Goal: Book appointment/travel/reservation

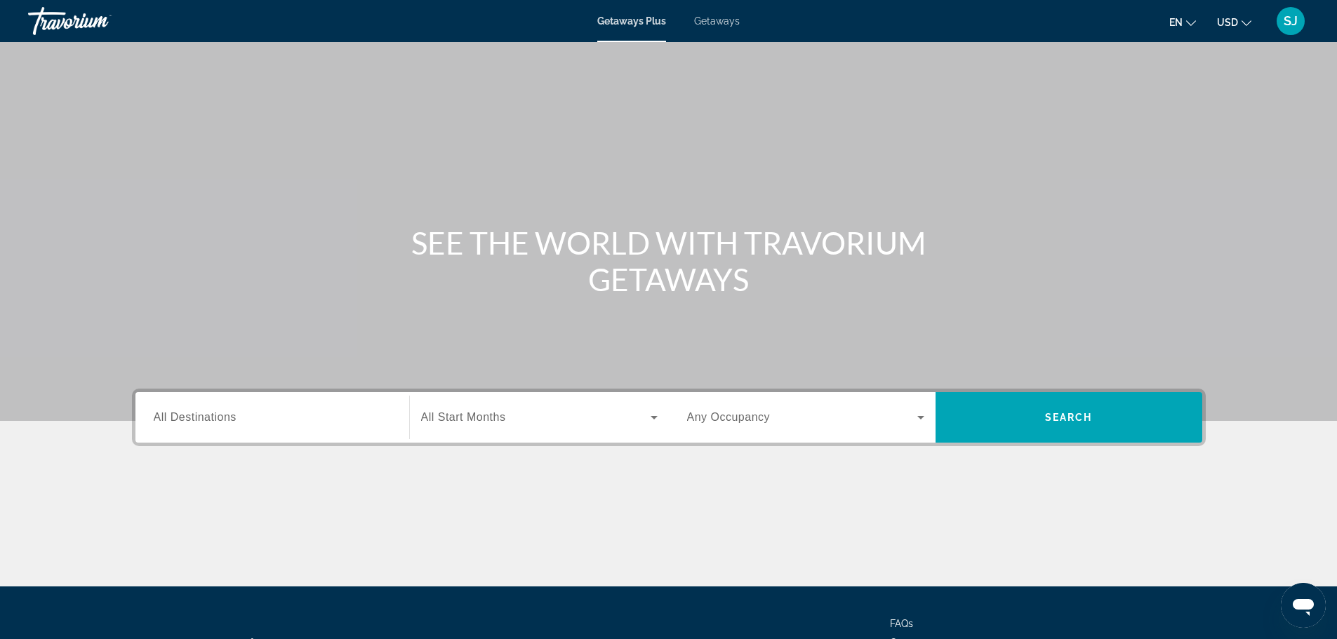
click at [207, 414] on span "All Destinations" at bounding box center [195, 417] width 83 height 12
click at [207, 414] on input "Destination All Destinations" at bounding box center [272, 418] width 237 height 17
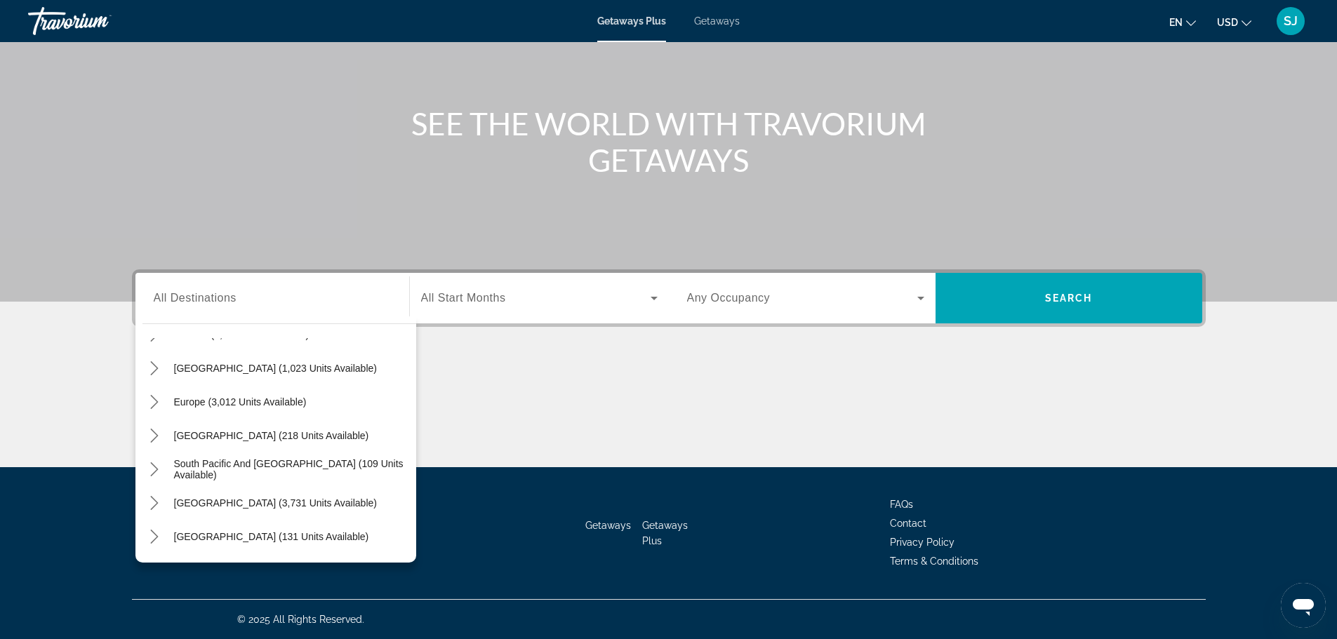
scroll to position [135, 0]
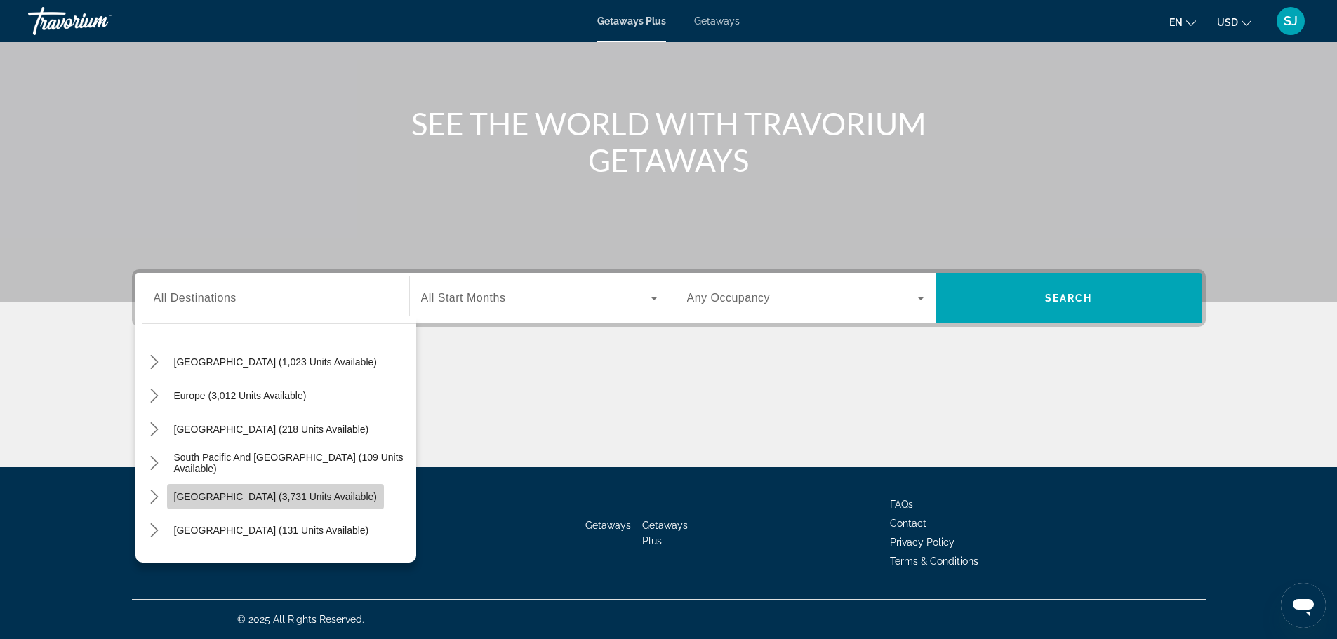
click at [305, 493] on span "[GEOGRAPHIC_DATA] (3,731 units available)" at bounding box center [275, 496] width 203 height 11
type input "**********"
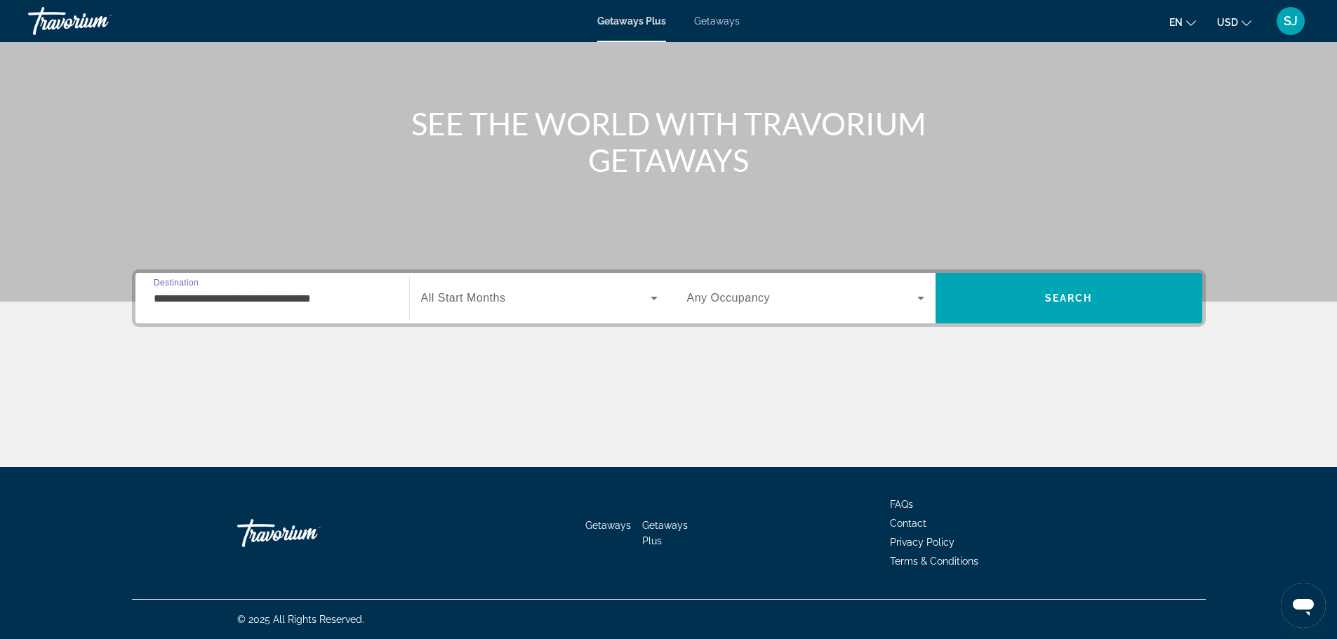
click at [650, 298] on icon "Search widget" at bounding box center [654, 298] width 17 height 17
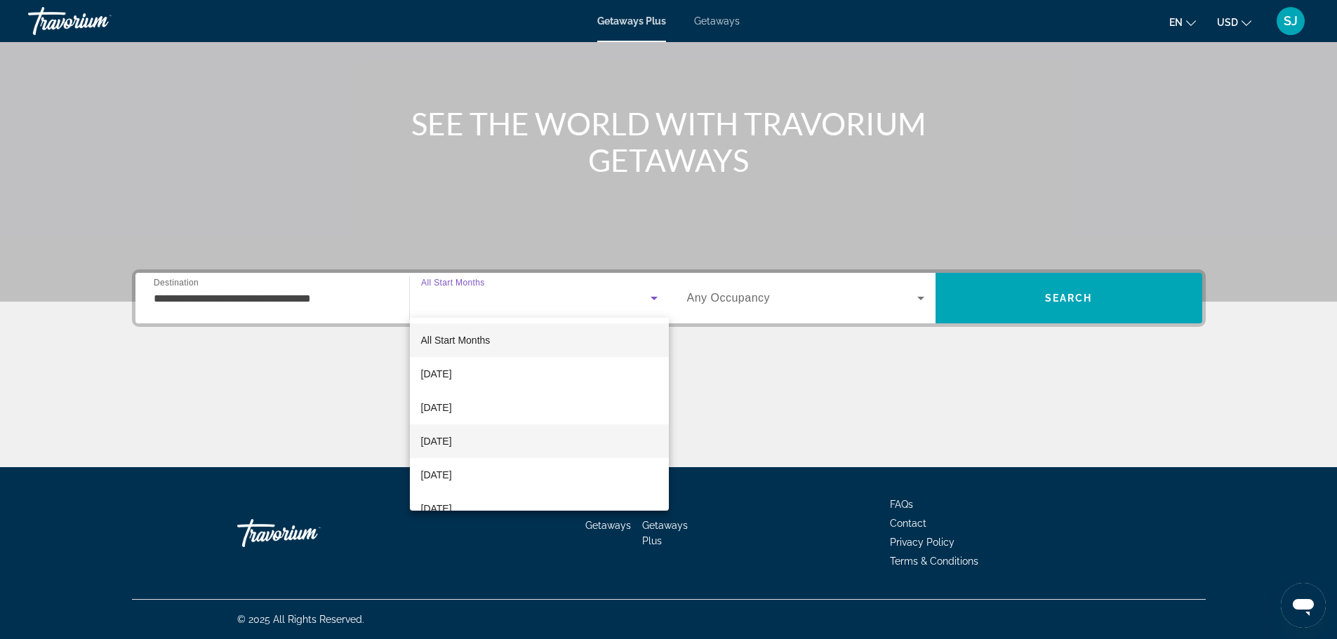
click at [452, 439] on span "December 2025" at bounding box center [436, 441] width 31 height 17
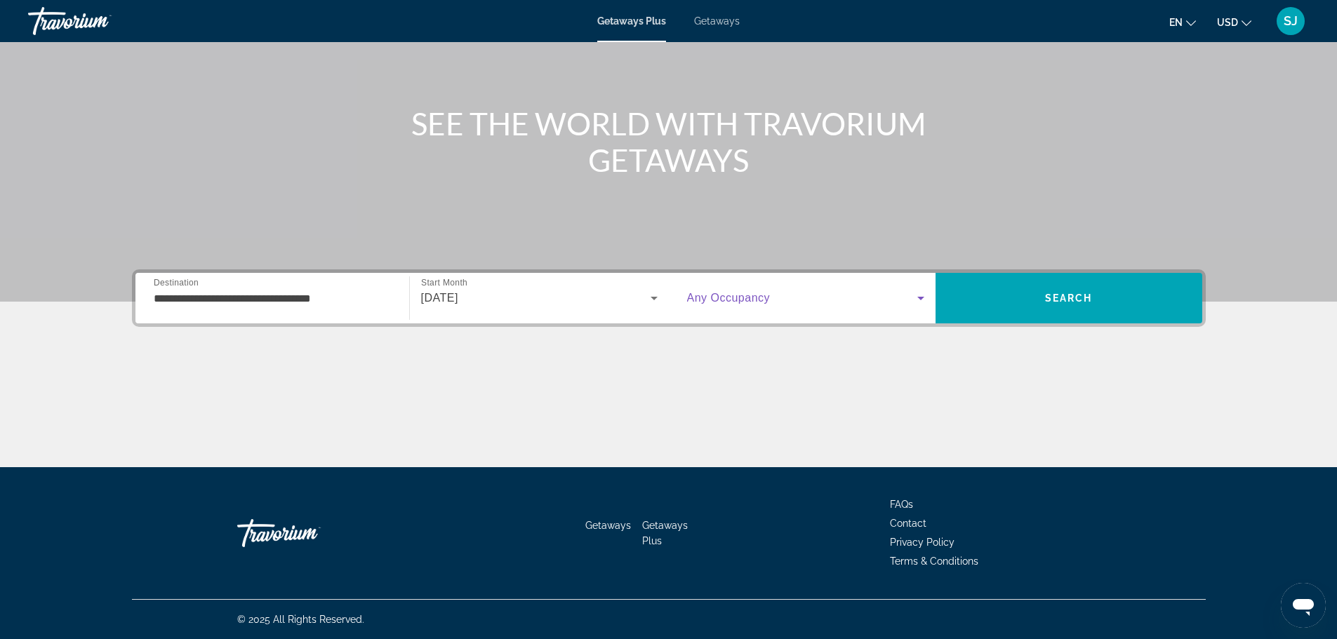
click at [916, 297] on icon "Search widget" at bounding box center [920, 298] width 17 height 17
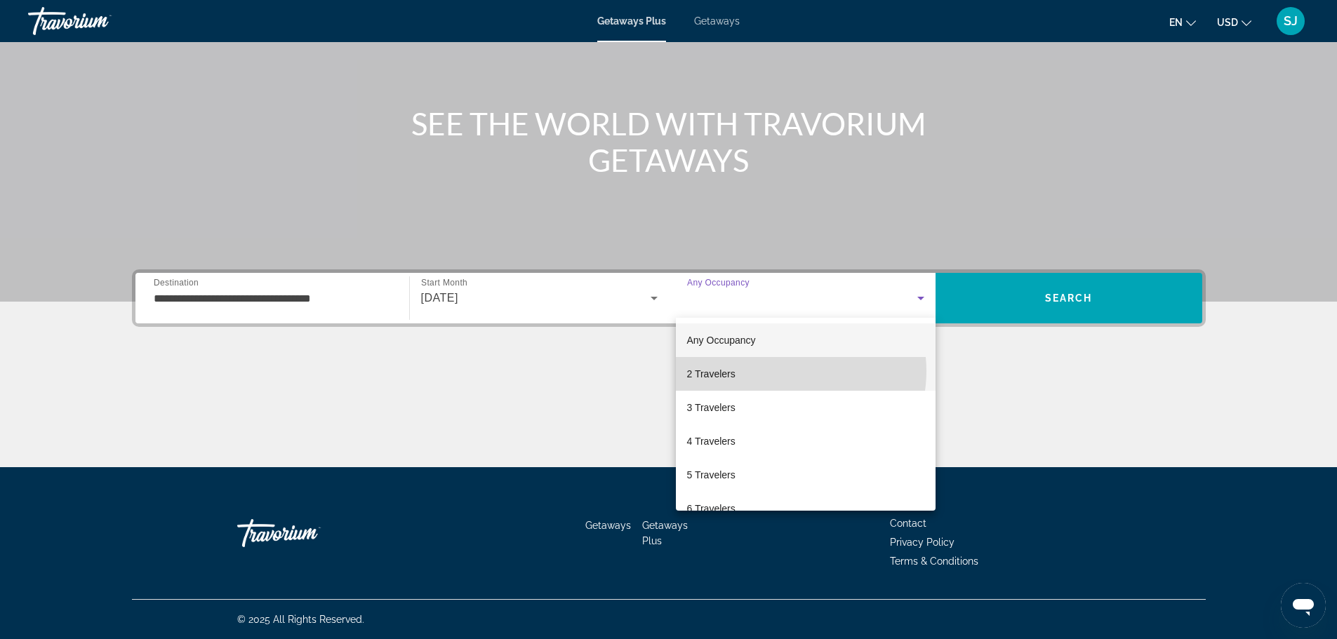
click at [789, 371] on mat-option "2 Travelers" at bounding box center [806, 374] width 260 height 34
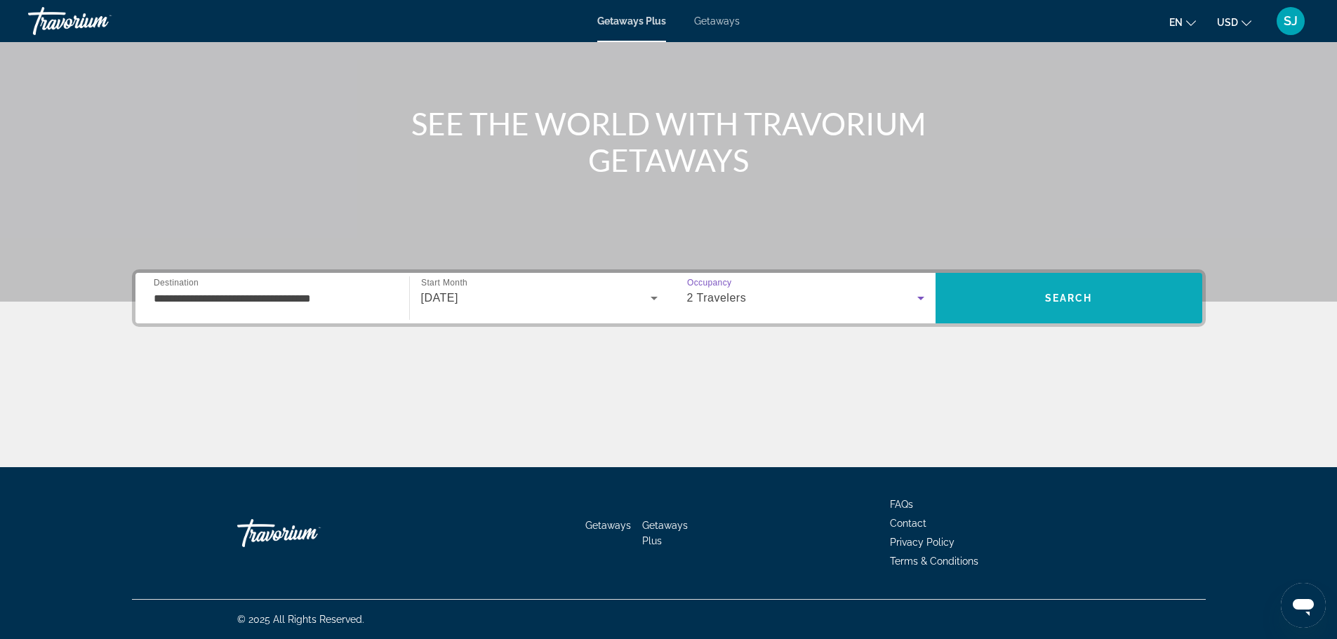
click at [1096, 298] on span "Search" at bounding box center [1068, 298] width 267 height 34
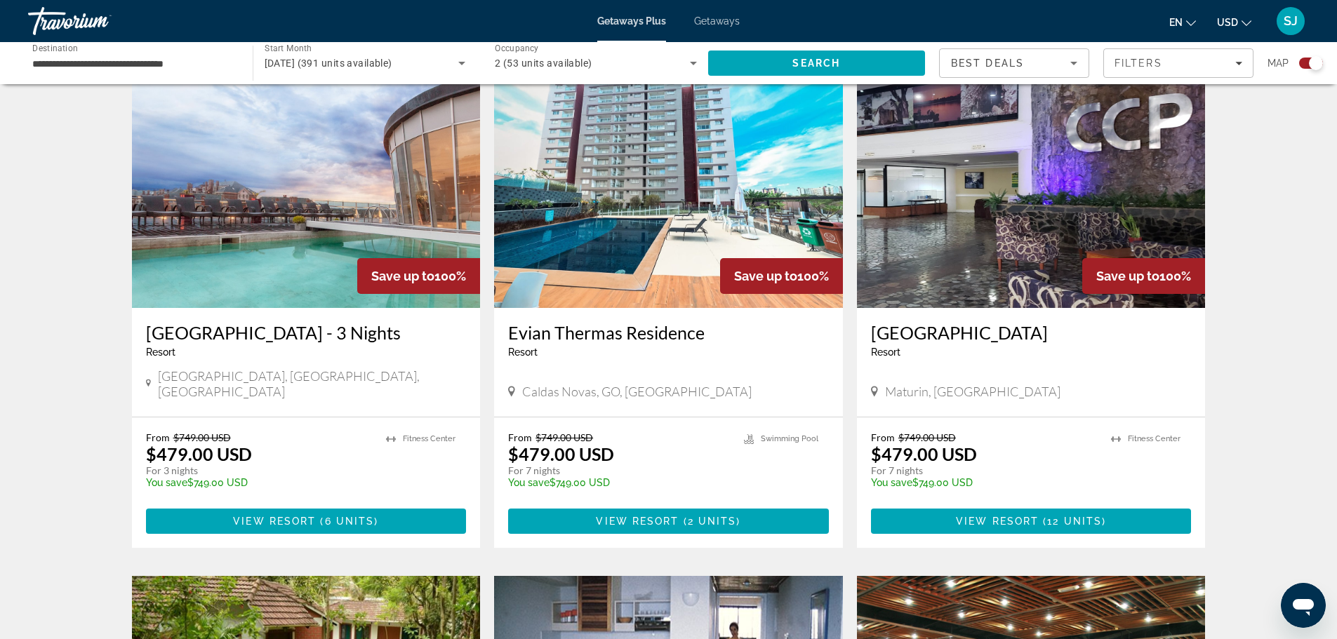
scroll to position [561, 0]
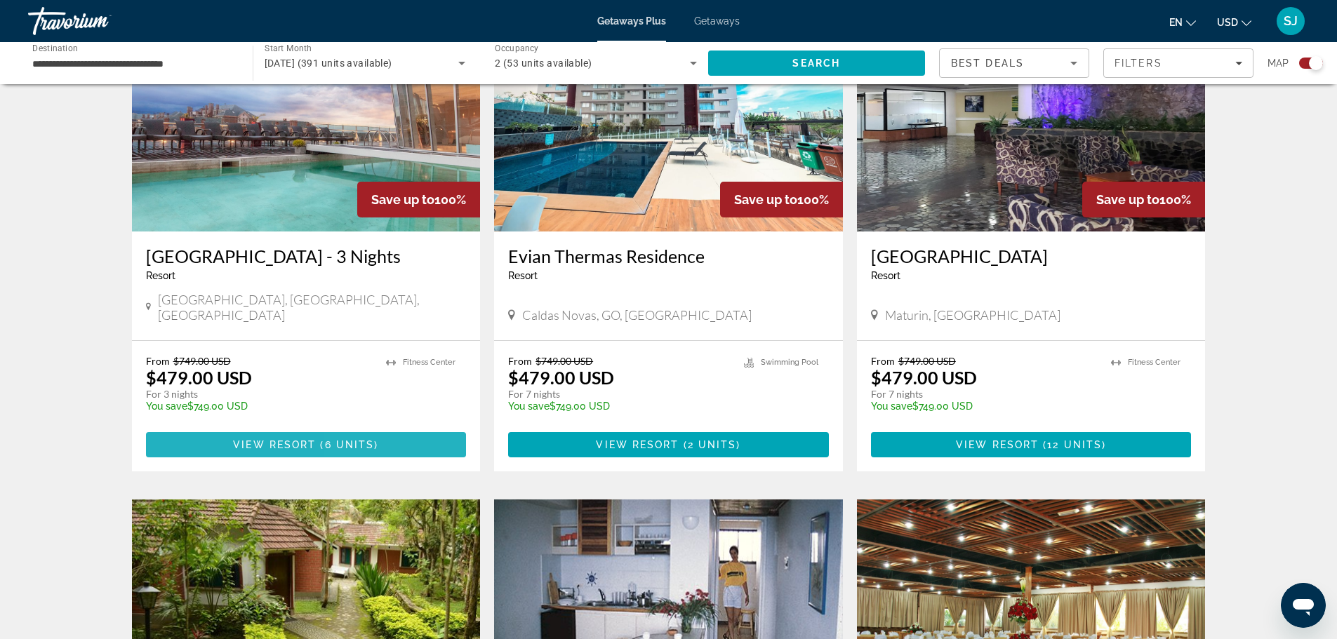
click at [355, 439] on span "6 units" at bounding box center [350, 444] width 50 height 11
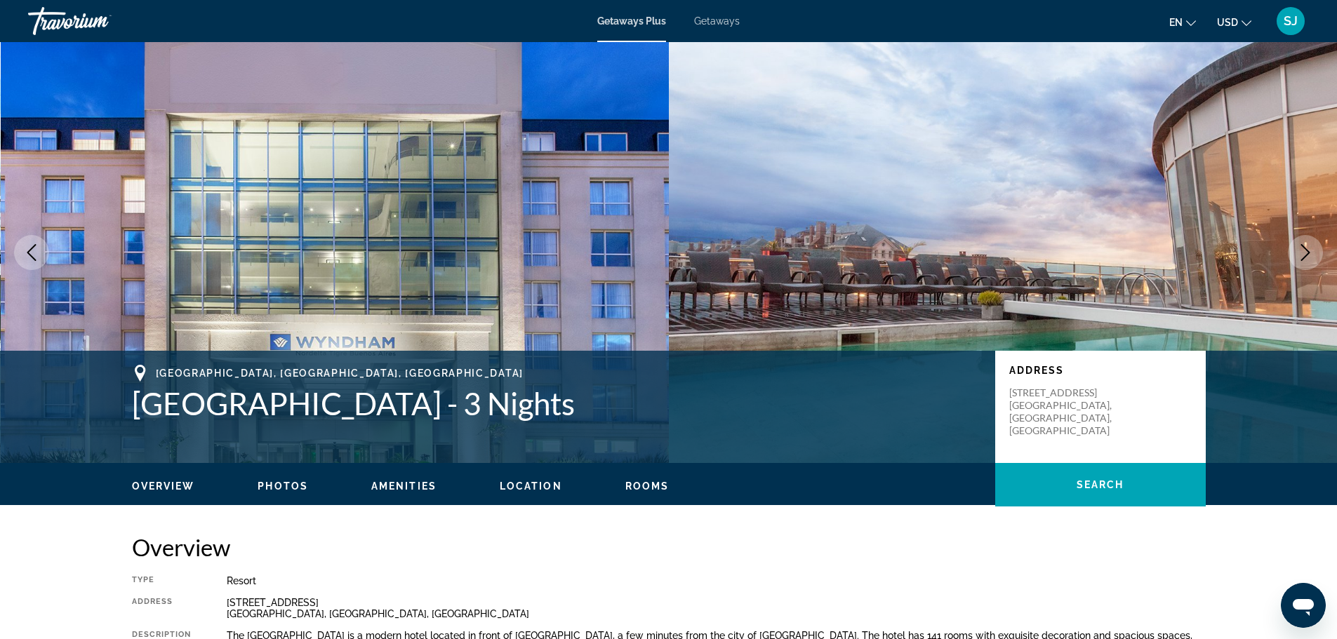
click at [714, 25] on span "Getaways" at bounding box center [717, 20] width 46 height 11
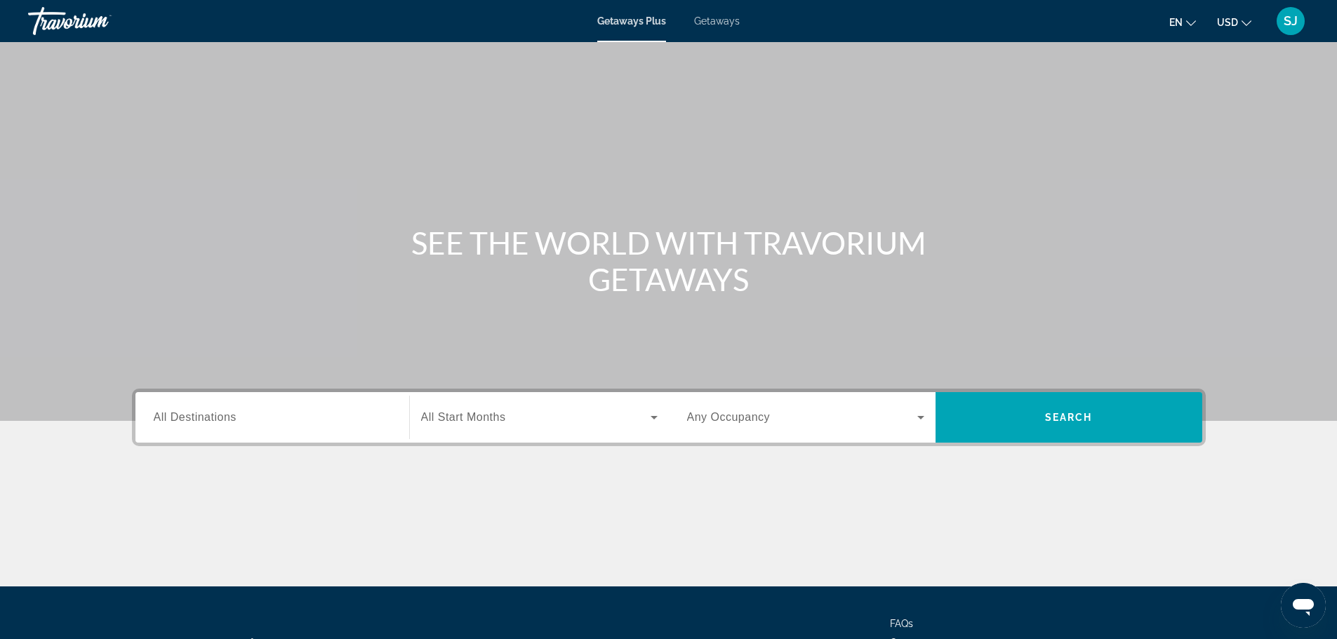
click at [199, 411] on span "All Destinations" at bounding box center [195, 417] width 83 height 12
click at [199, 411] on input "Destination All Destinations" at bounding box center [272, 418] width 237 height 17
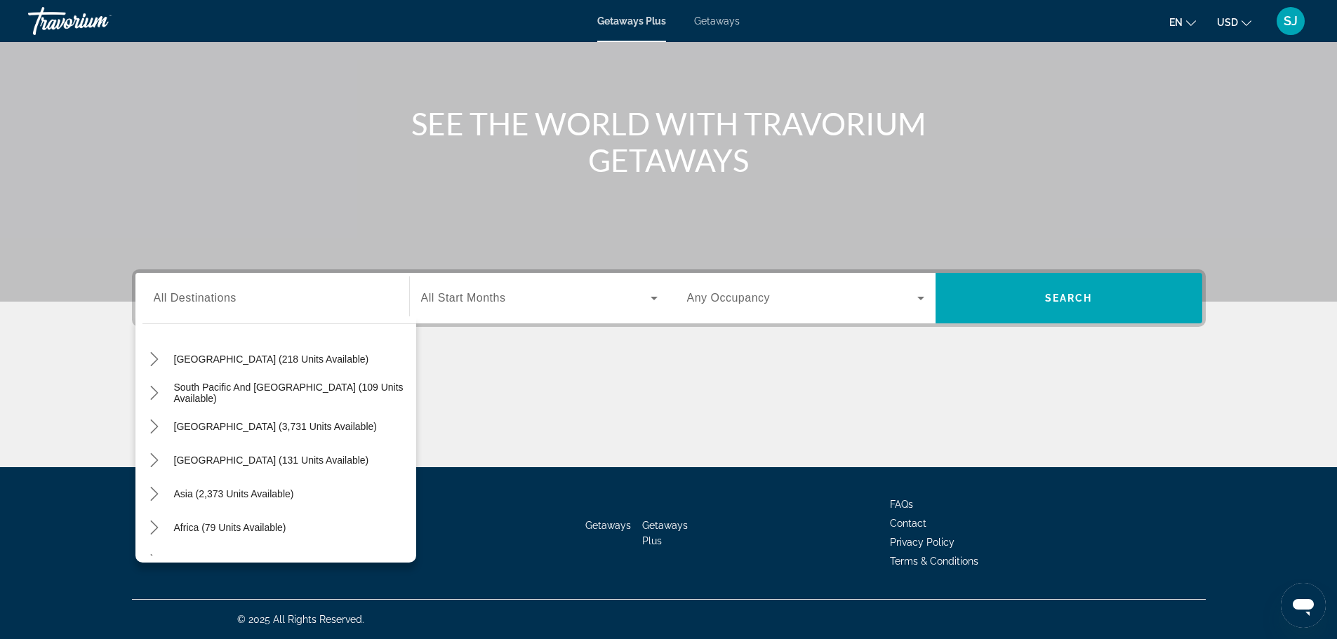
scroll to position [206, 0]
click at [300, 425] on span "[GEOGRAPHIC_DATA] (3,731 units available)" at bounding box center [275, 425] width 203 height 11
type input "**********"
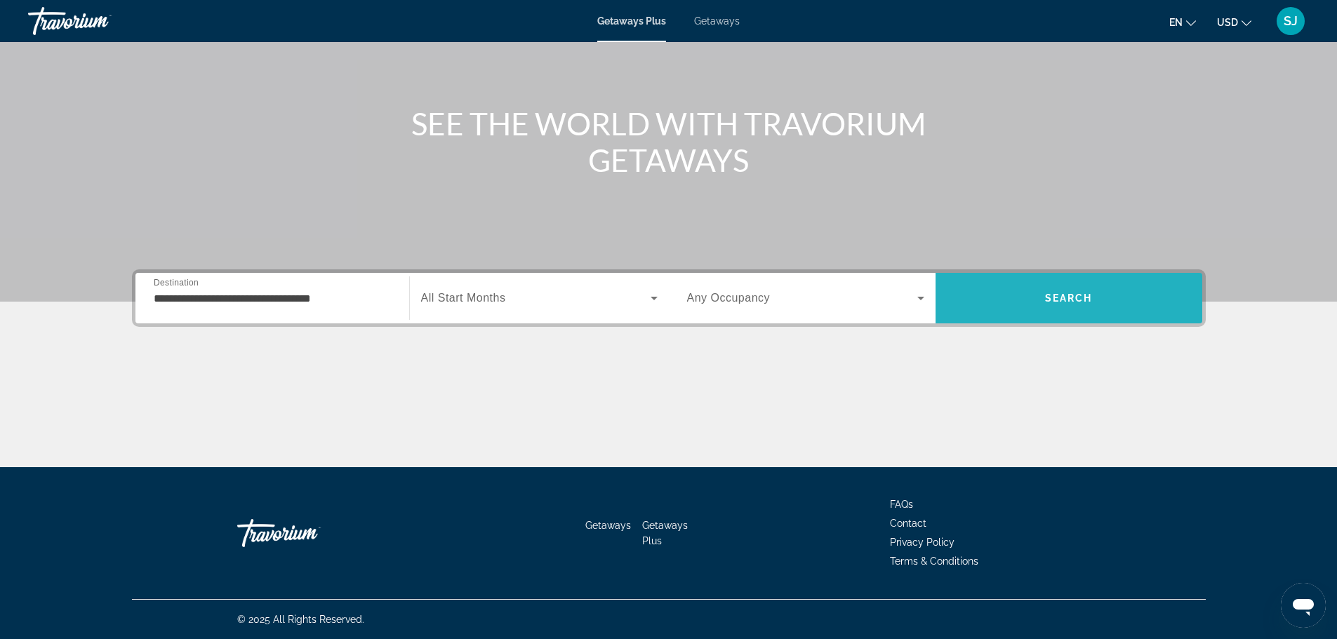
click at [1065, 296] on span "Search" at bounding box center [1069, 298] width 48 height 11
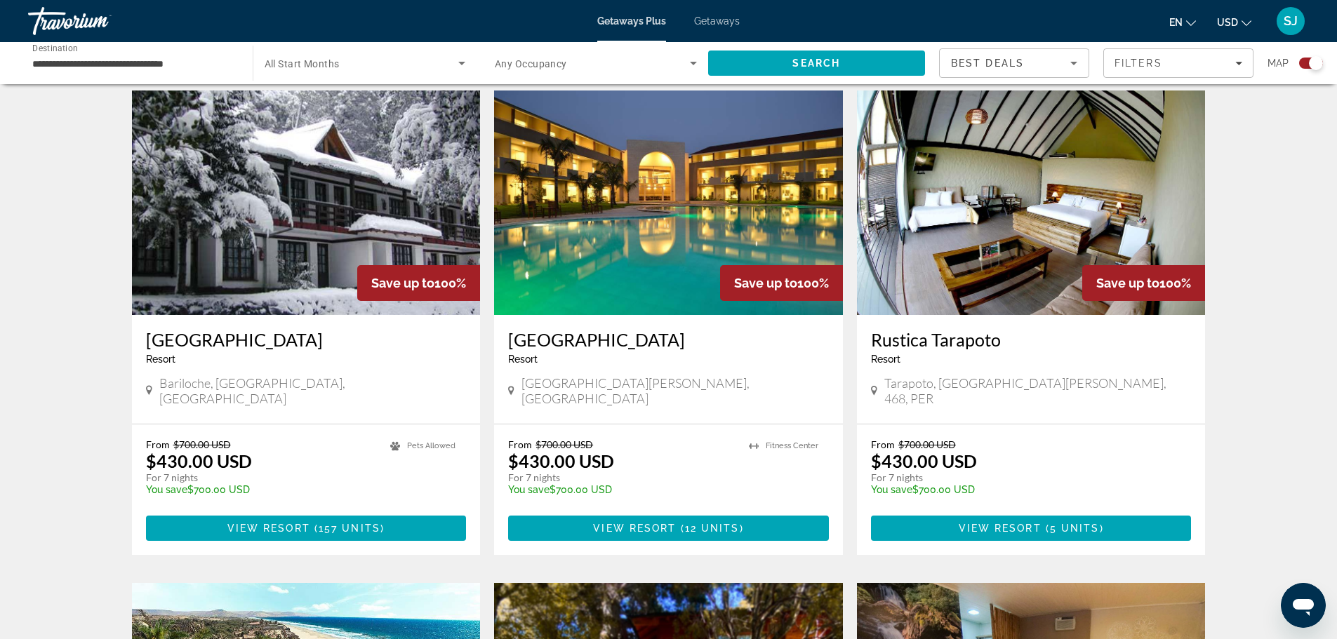
scroll to position [503, 0]
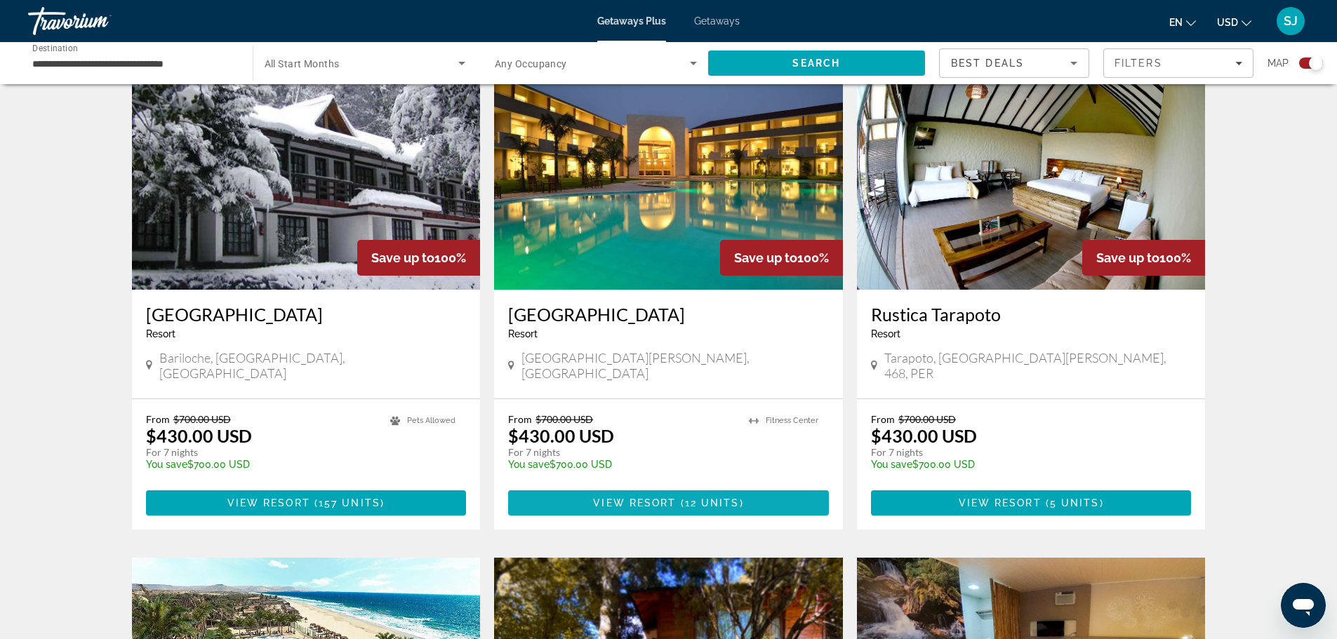
click at [716, 497] on span "12 units" at bounding box center [712, 502] width 55 height 11
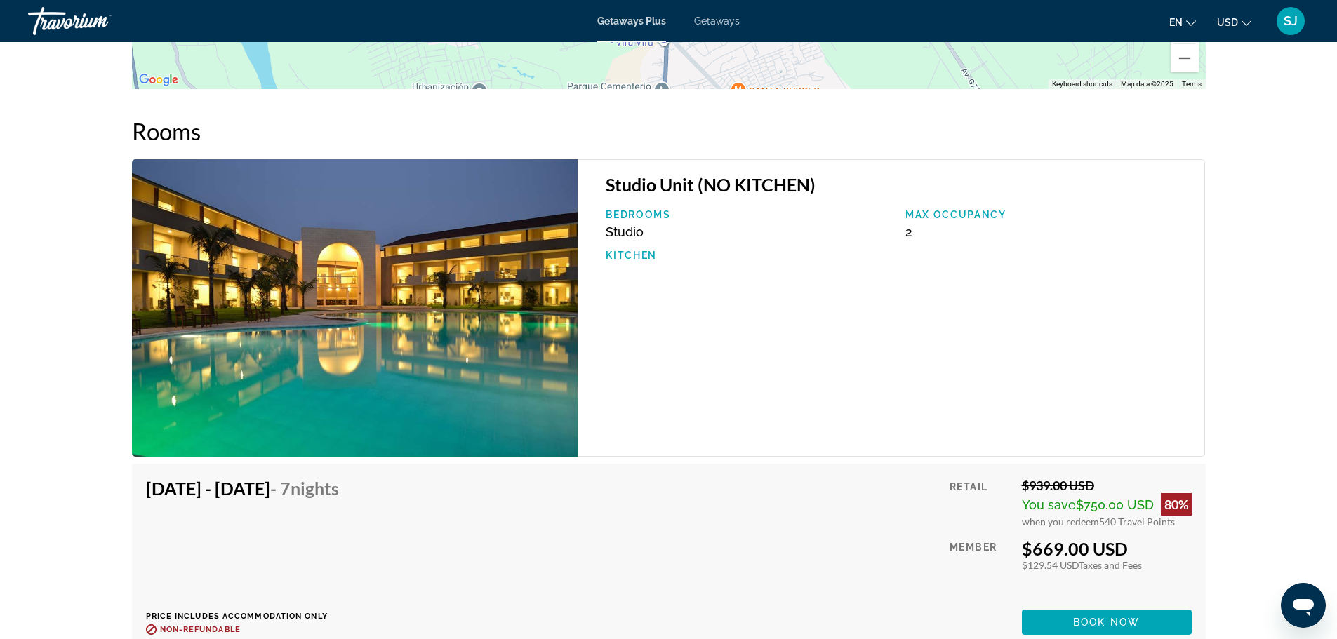
scroll to position [1895, 0]
